Goal: Use online tool/utility: Utilize a website feature to perform a specific function

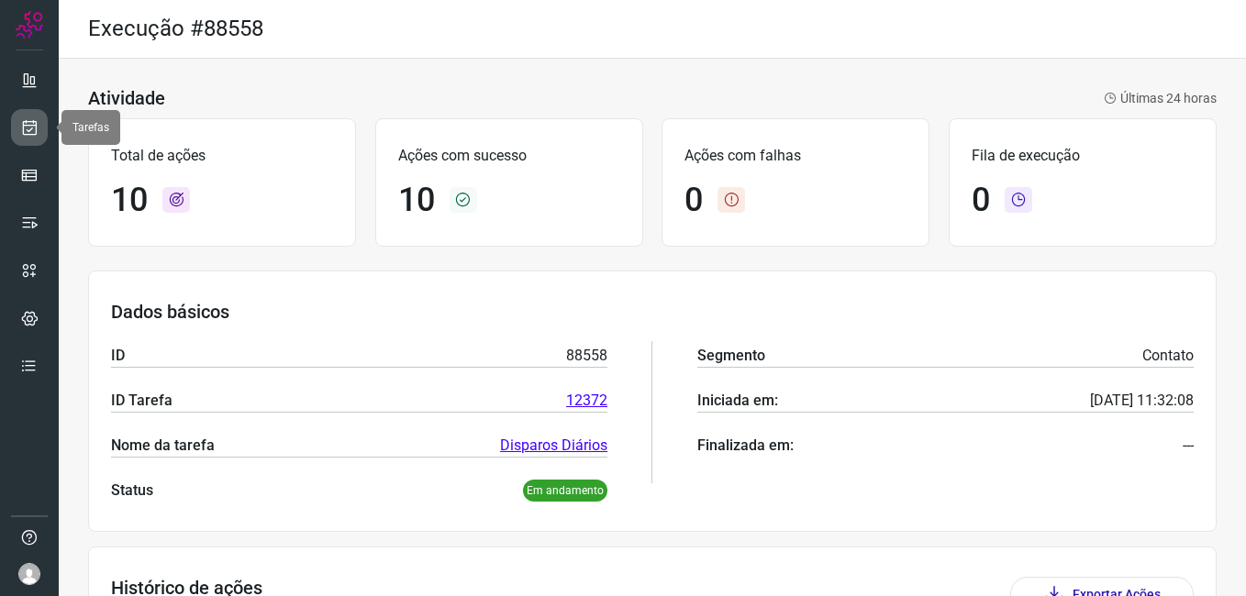
click at [16, 144] on link at bounding box center [29, 127] width 37 height 37
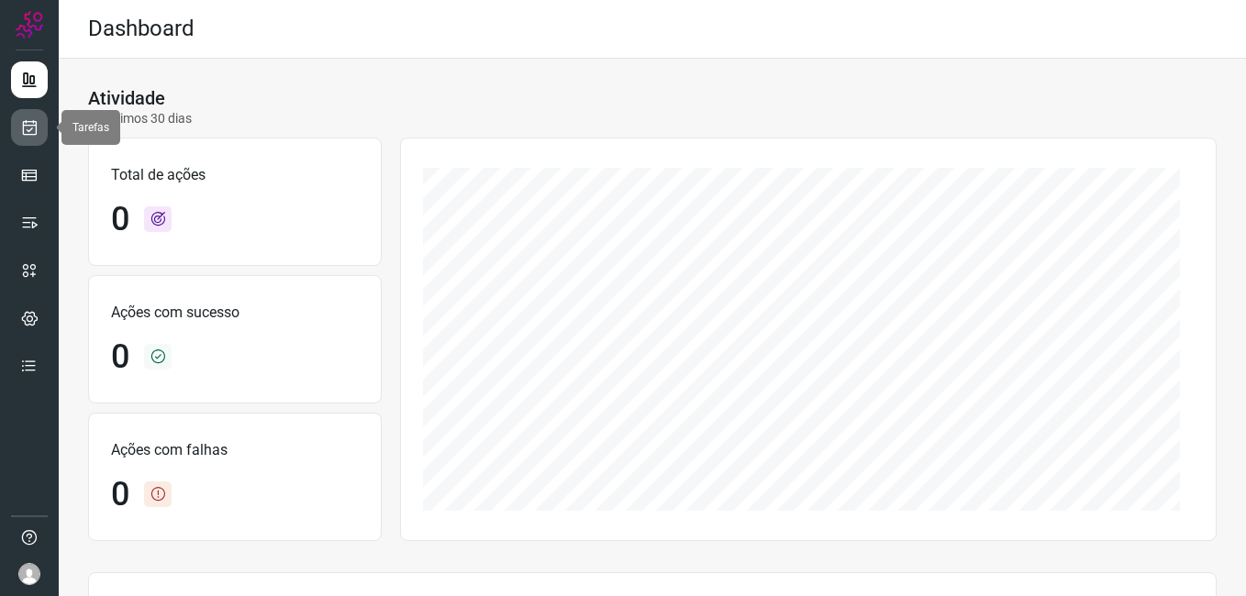
click at [29, 130] on icon at bounding box center [29, 127] width 19 height 18
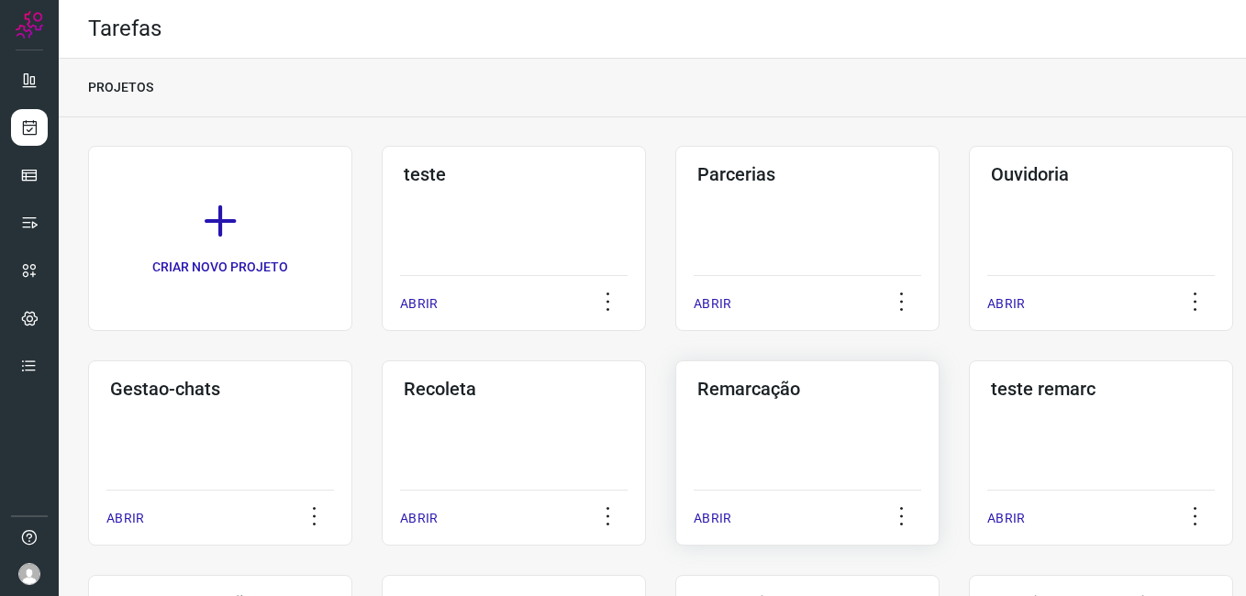
click at [776, 422] on div "Remarcação ABRIR" at bounding box center [807, 453] width 264 height 185
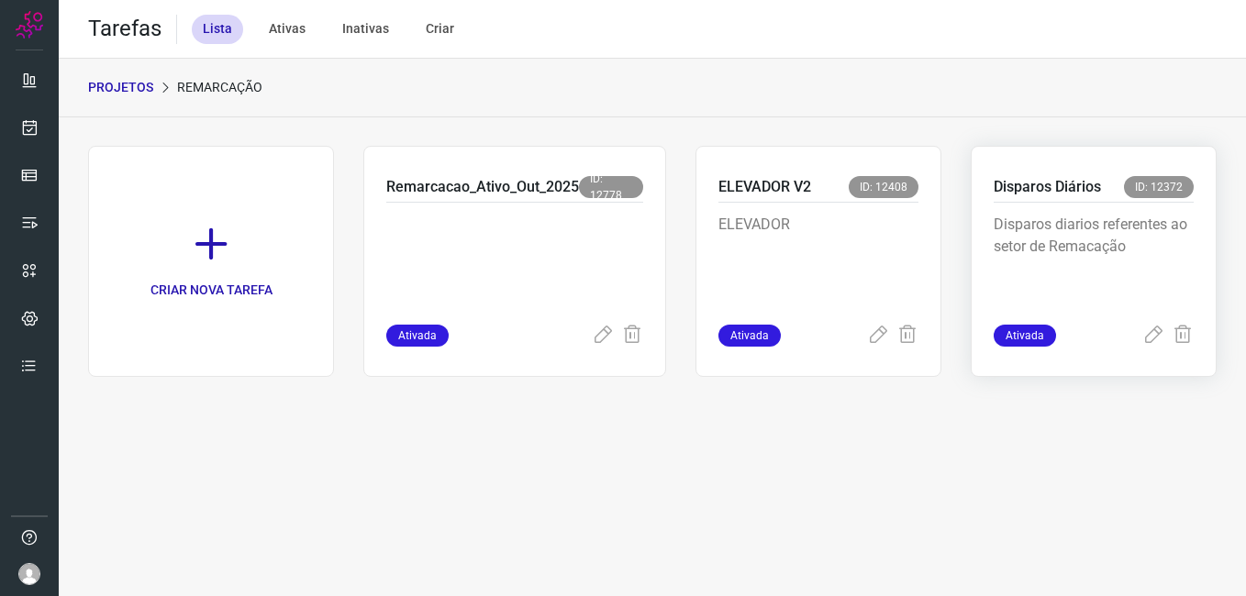
click at [1051, 234] on p "Disparos diarios referentes ao setor de Remacação" at bounding box center [1094, 260] width 200 height 92
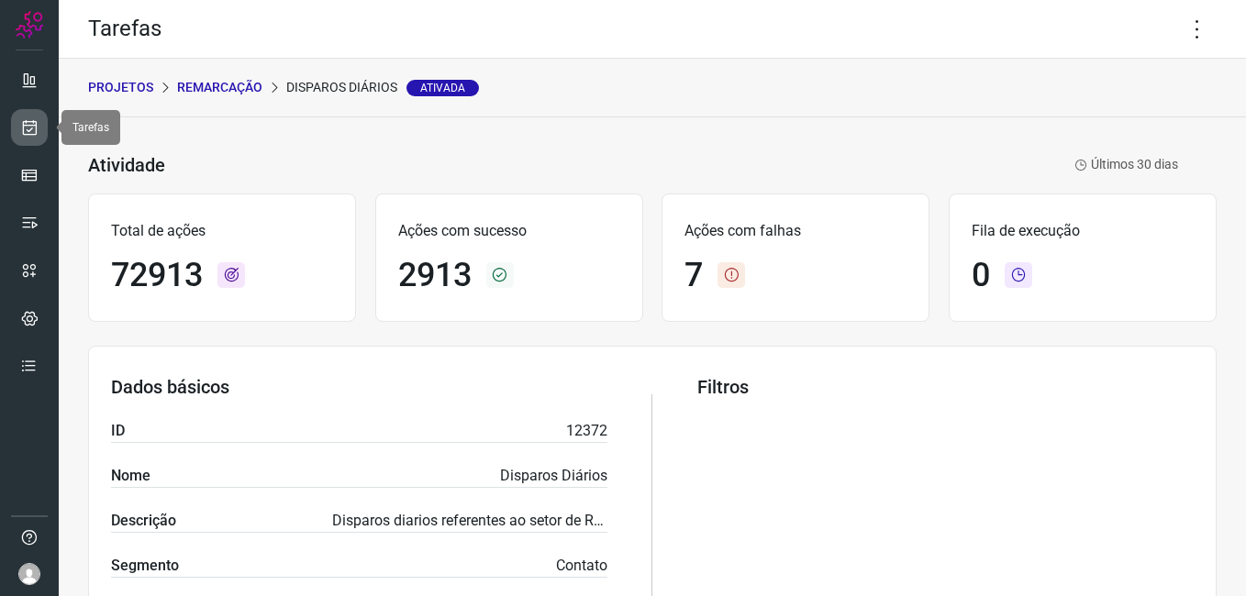
click at [33, 130] on icon at bounding box center [29, 127] width 19 height 18
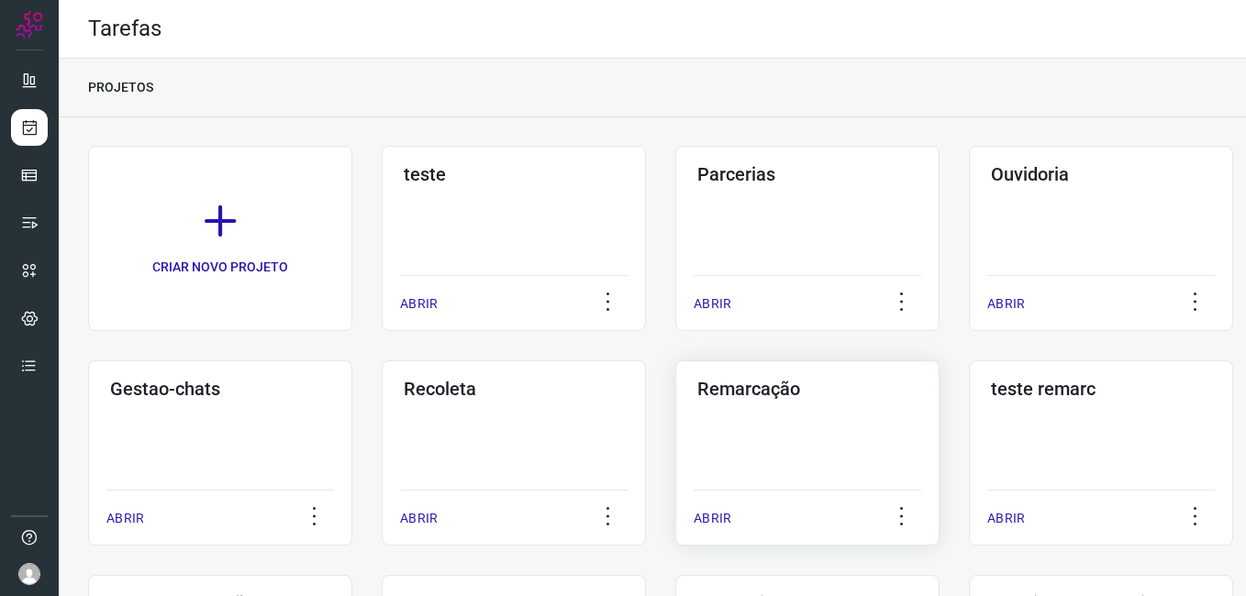
click at [830, 423] on div "Remarcação ABRIR" at bounding box center [807, 453] width 264 height 185
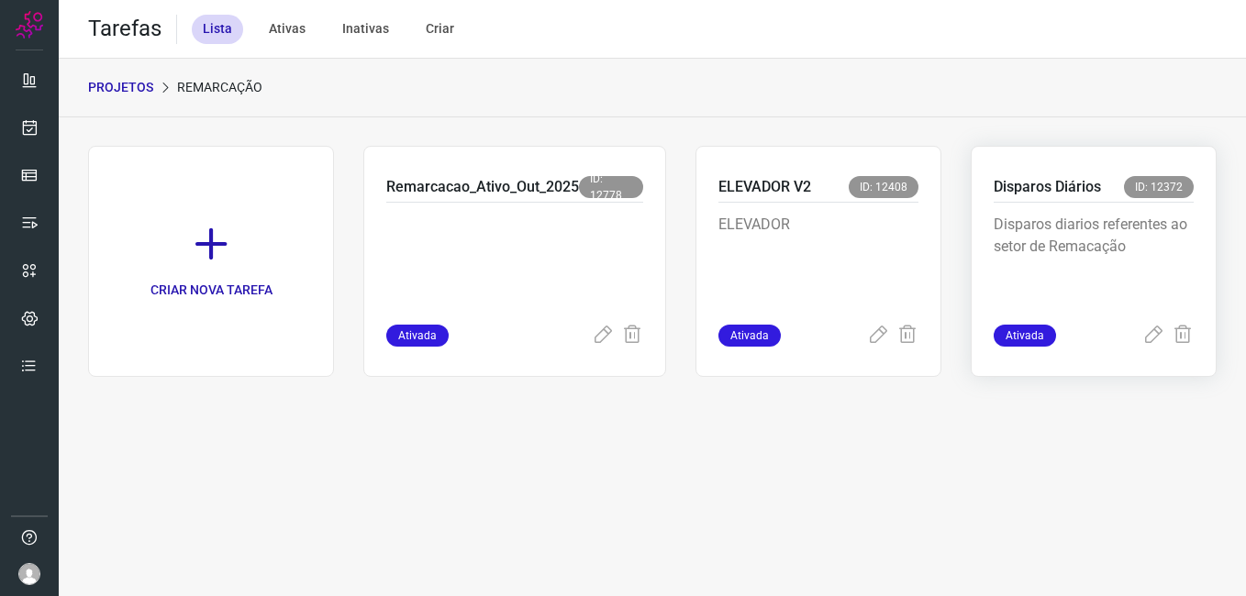
click at [1117, 190] on div "Disparos Diários ID: 12372" at bounding box center [1094, 189] width 200 height 27
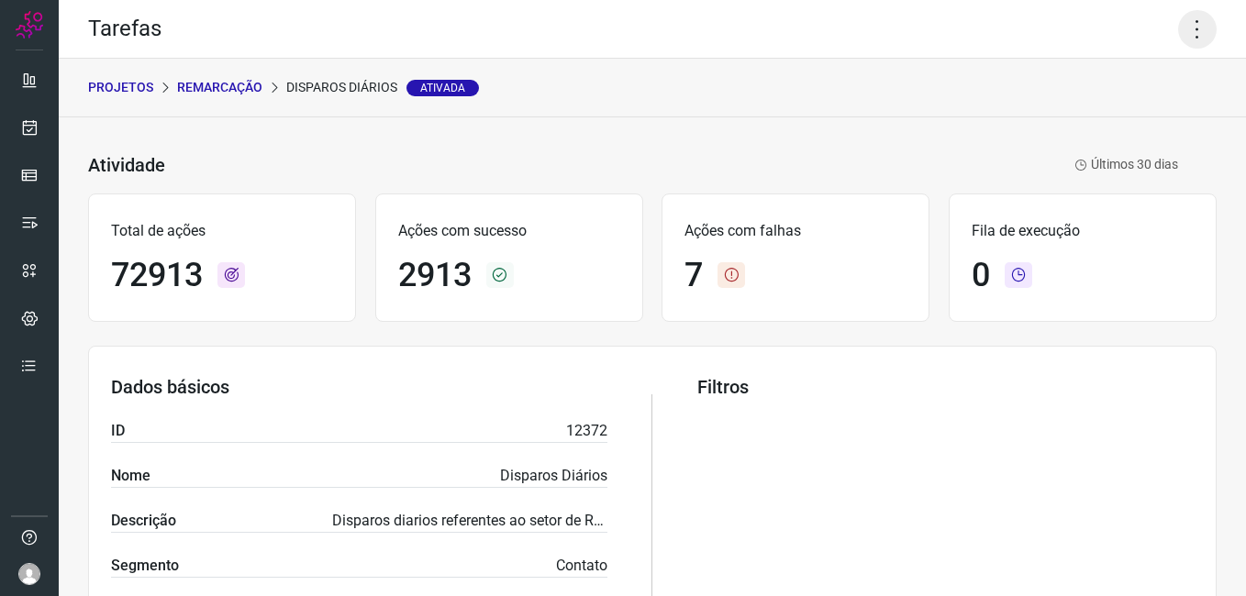
click at [1180, 23] on icon at bounding box center [1197, 29] width 39 height 39
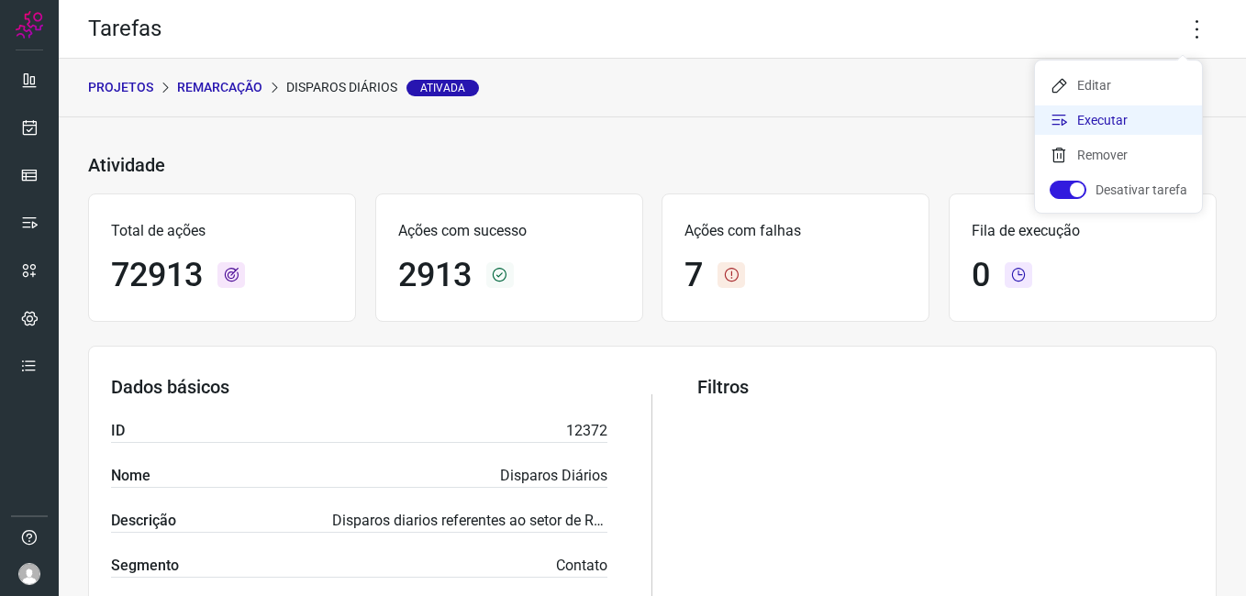
click at [1146, 113] on li "Executar" at bounding box center [1118, 120] width 167 height 29
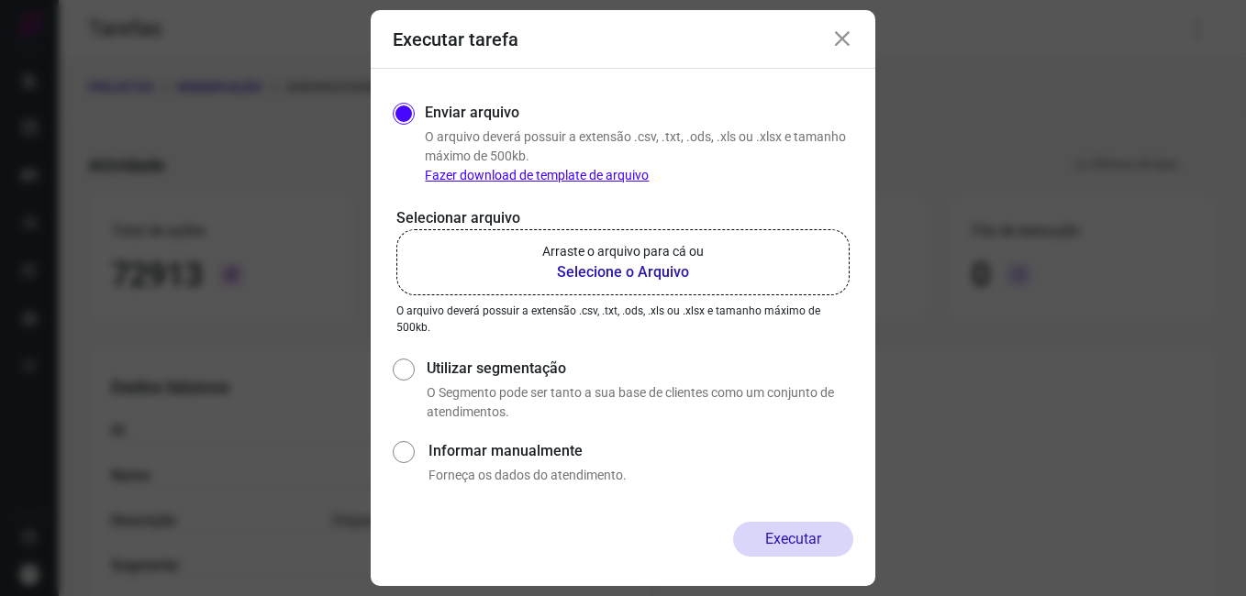
click at [639, 273] on b "Selecione o Arquivo" at bounding box center [622, 272] width 161 height 22
click at [0, 0] on input "Arraste o arquivo para cá ou Selecione o Arquivo" at bounding box center [0, 0] width 0 height 0
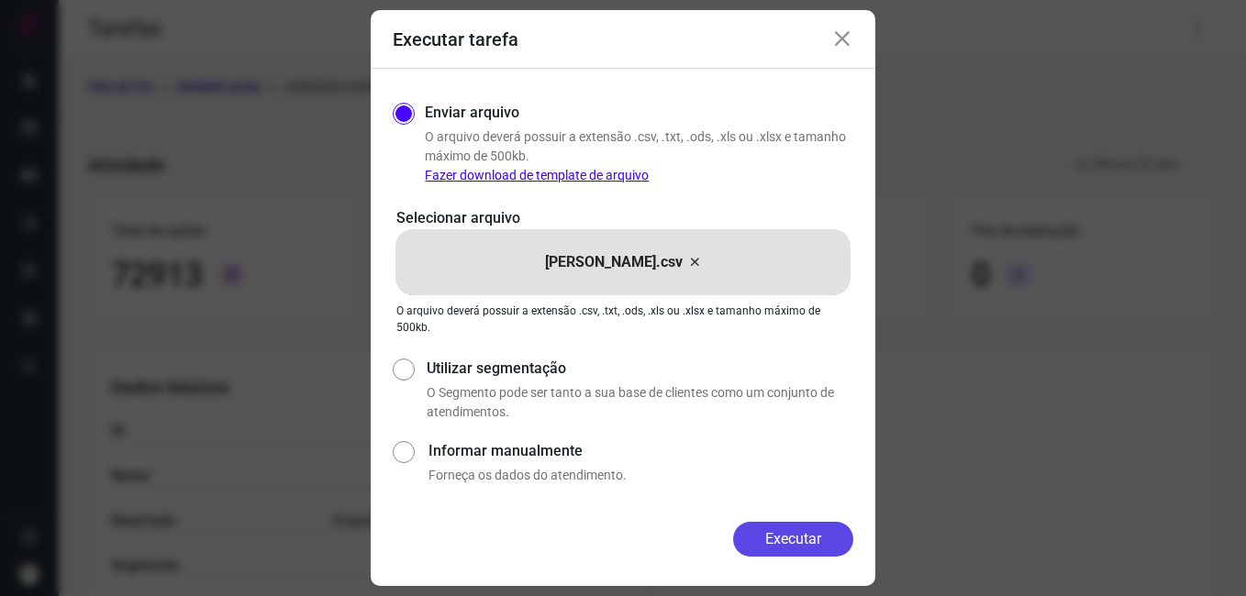
click at [754, 542] on button "Executar" at bounding box center [793, 539] width 120 height 35
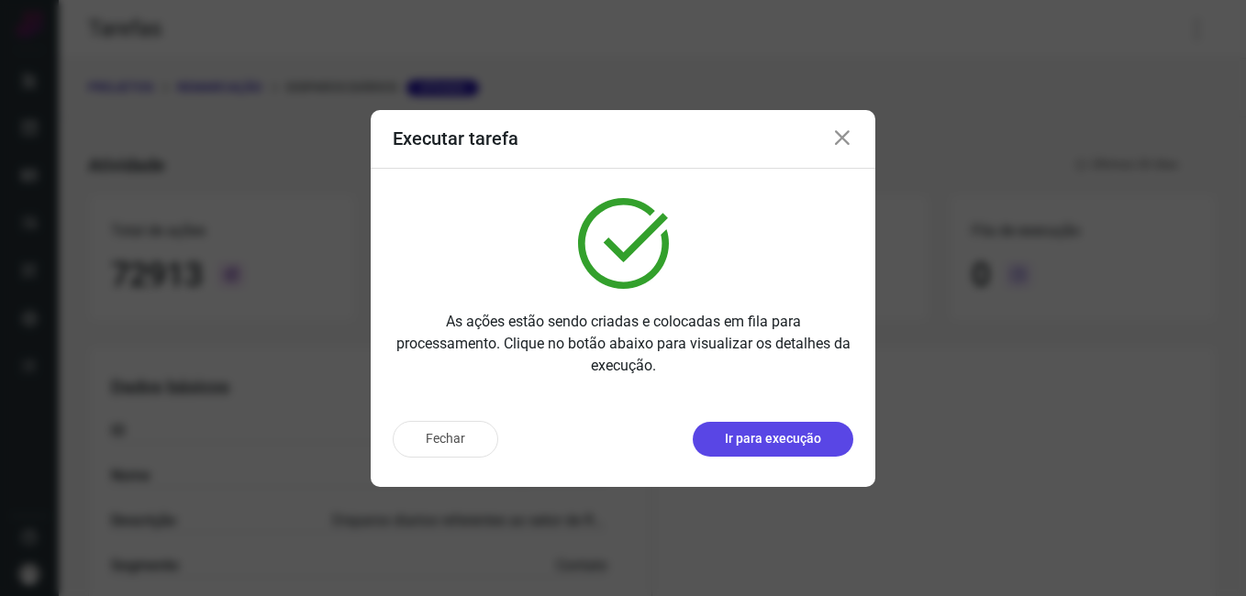
click at [764, 438] on p "Ir para execução" at bounding box center [773, 438] width 96 height 19
